Goal: Information Seeking & Learning: Learn about a topic

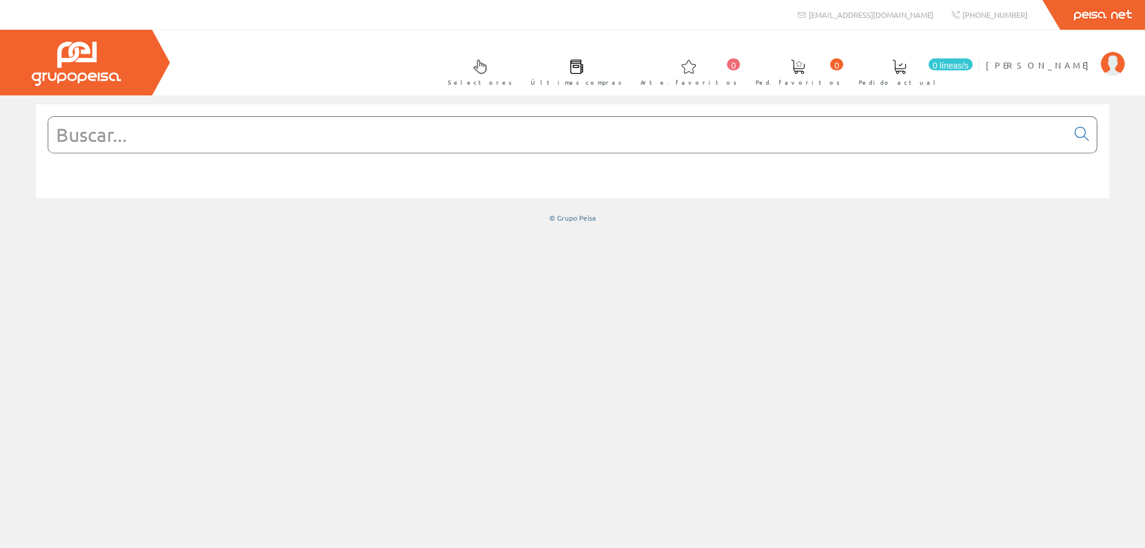
drag, startPoint x: 828, startPoint y: 123, endPoint x: 820, endPoint y: 128, distance: 8.3
click at [823, 126] on input "text" at bounding box center [557, 135] width 1019 height 36
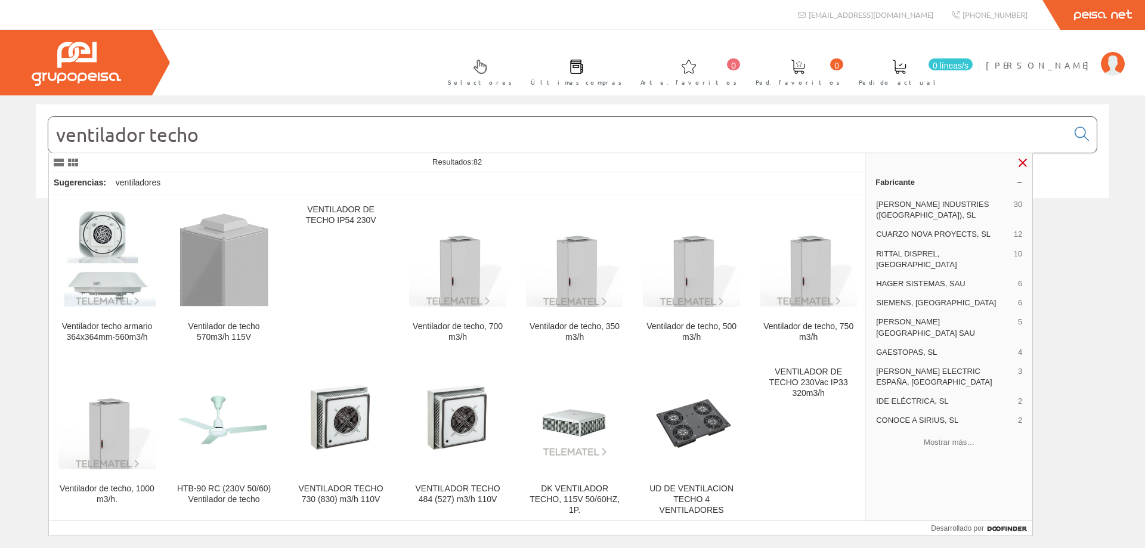
type input "ventilador techo"
click at [1024, 163] on link at bounding box center [1022, 163] width 14 height 14
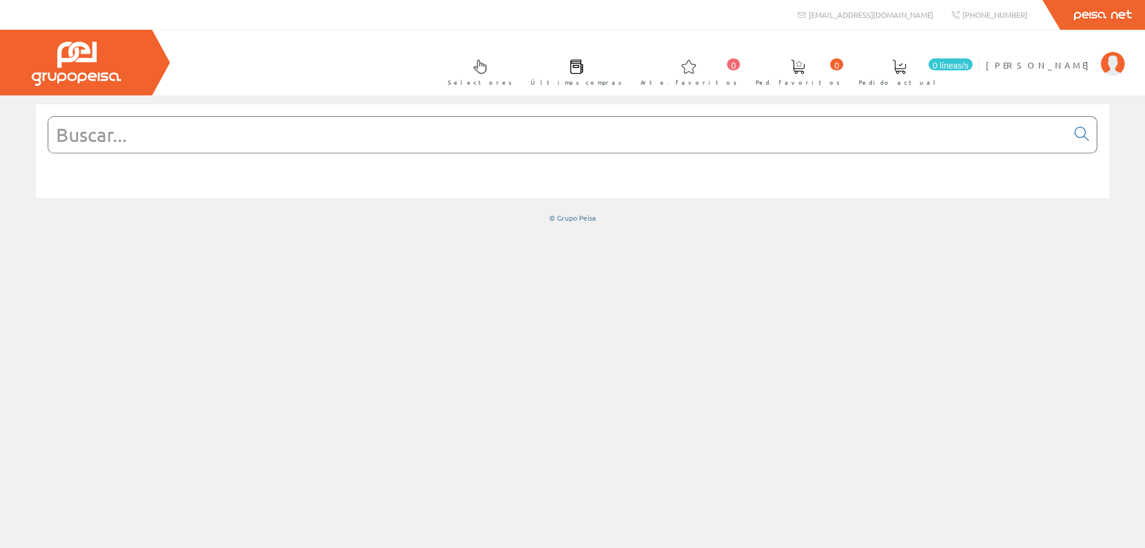
click at [215, 140] on input "text" at bounding box center [557, 135] width 1019 height 36
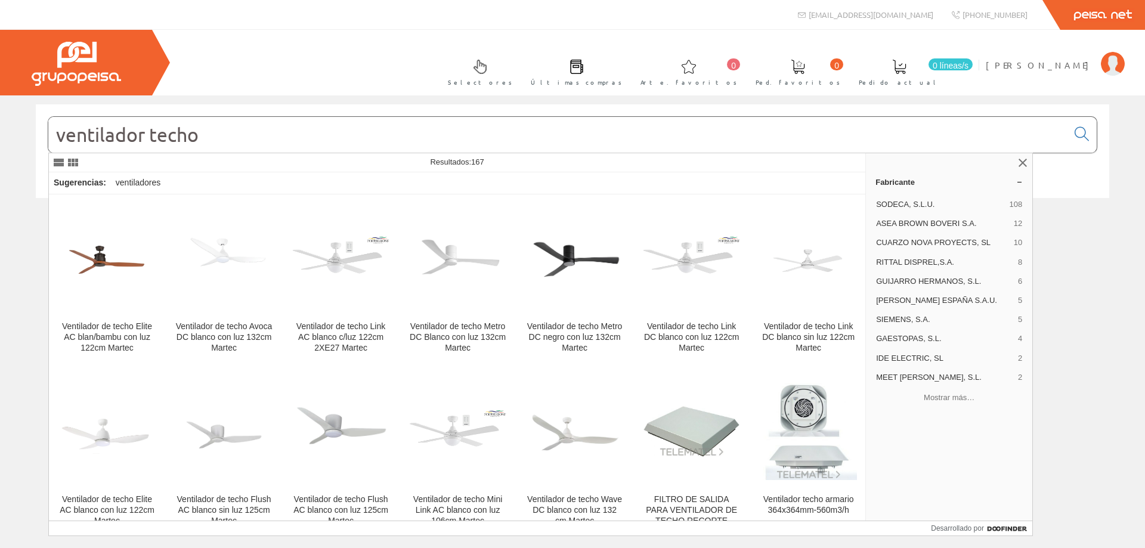
type input "ventilador techo"
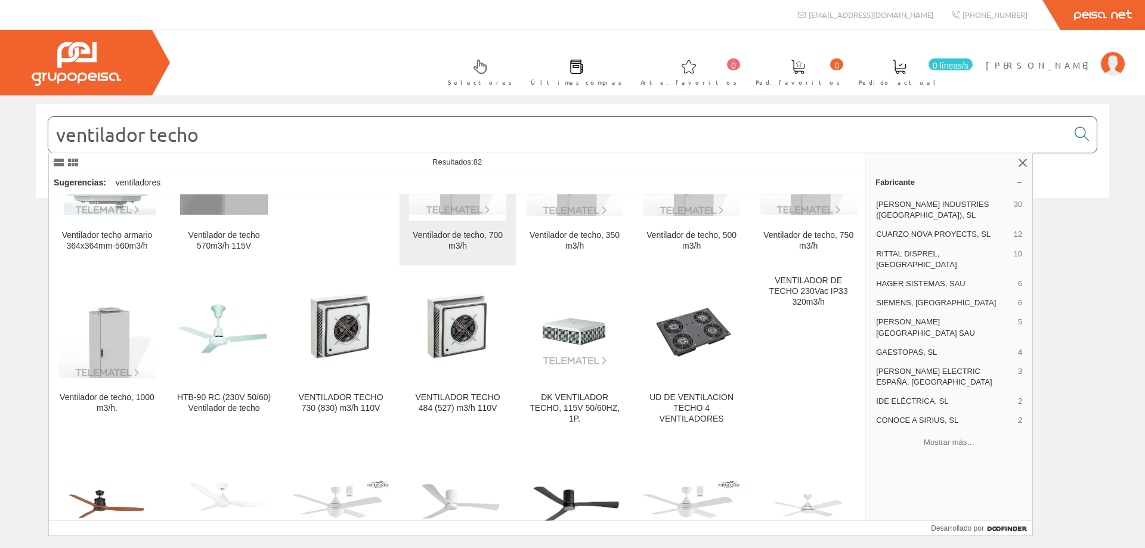
scroll to position [119, 0]
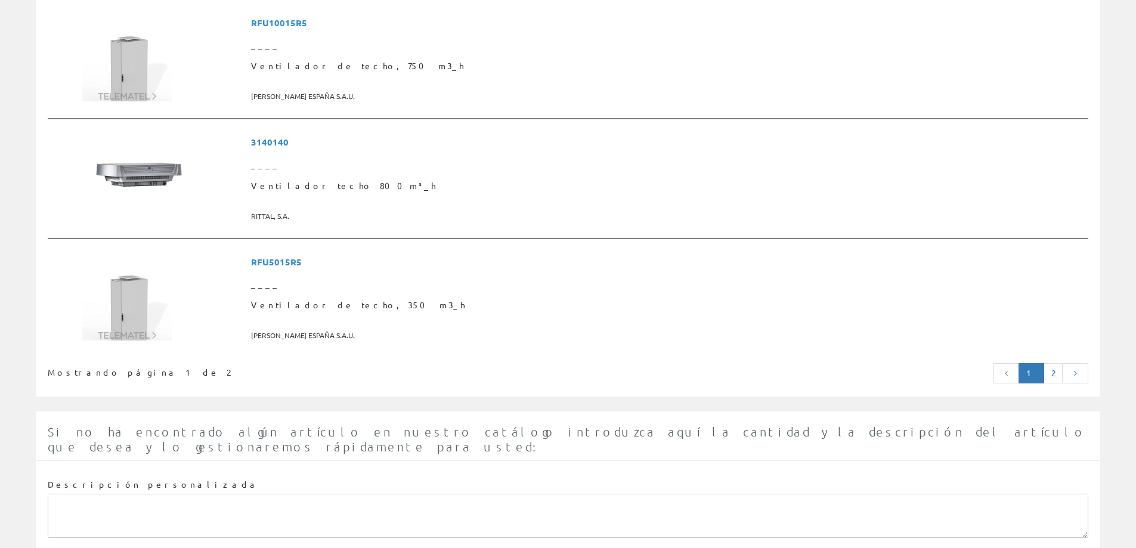
scroll to position [3067, 0]
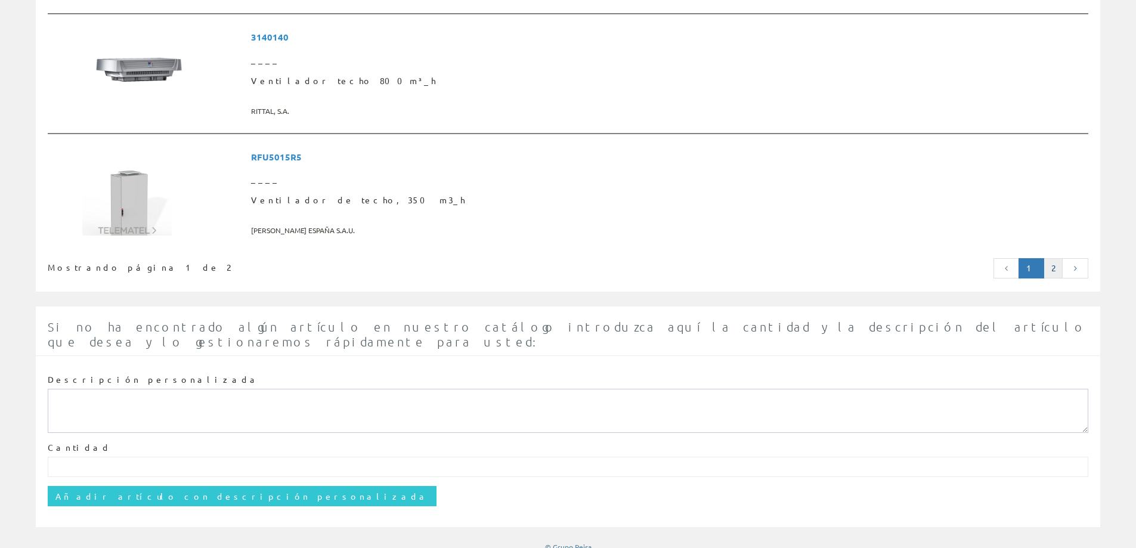
click at [1047, 271] on link "2" at bounding box center [1053, 268] width 19 height 20
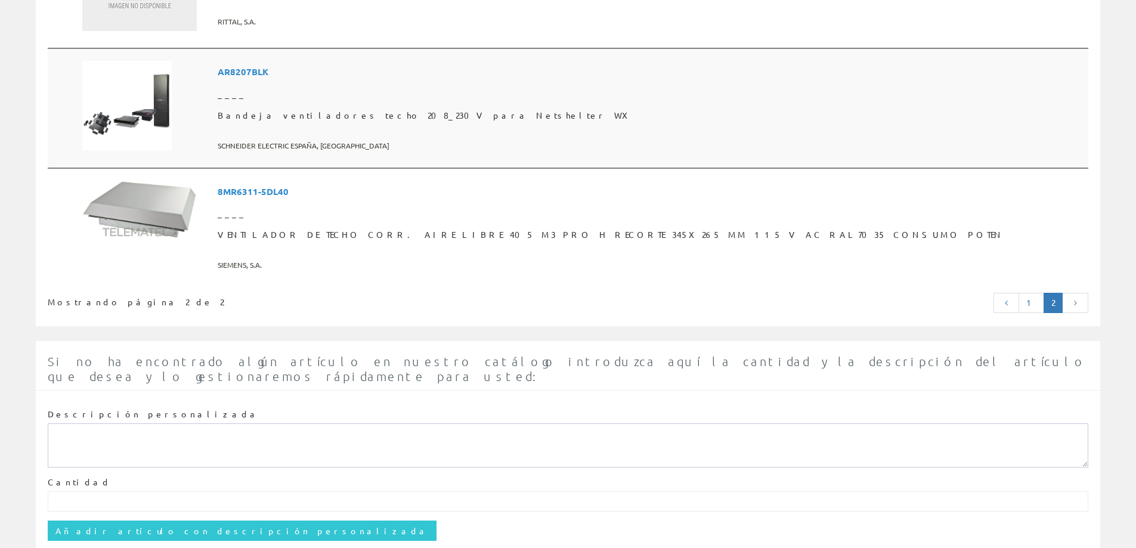
scroll to position [1975, 0]
